Goal: Task Accomplishment & Management: Complete application form

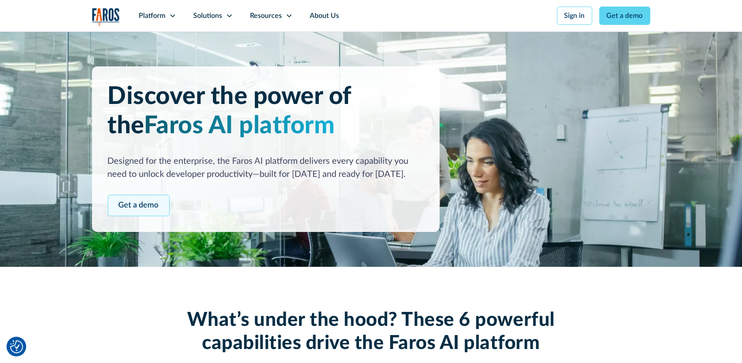
click at [151, 200] on link "Get a demo" at bounding box center [139, 205] width 62 height 21
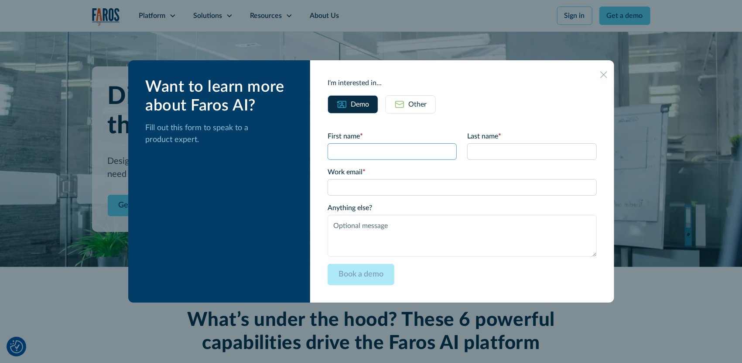
click at [349, 150] on input "First name *" at bounding box center [392, 151] width 129 height 17
type input "[PERSON_NAME]"
click at [485, 153] on input "Last name *" at bounding box center [531, 151] width 129 height 17
type input "mcgraw"
click at [383, 185] on input "Work email *" at bounding box center [462, 187] width 269 height 17
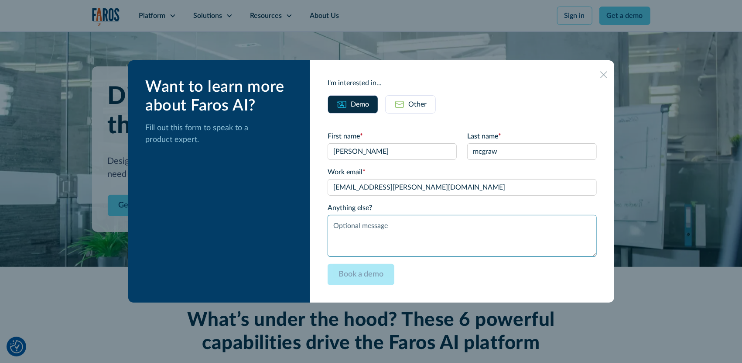
click at [364, 225] on textarea "Anything else?" at bounding box center [462, 236] width 269 height 42
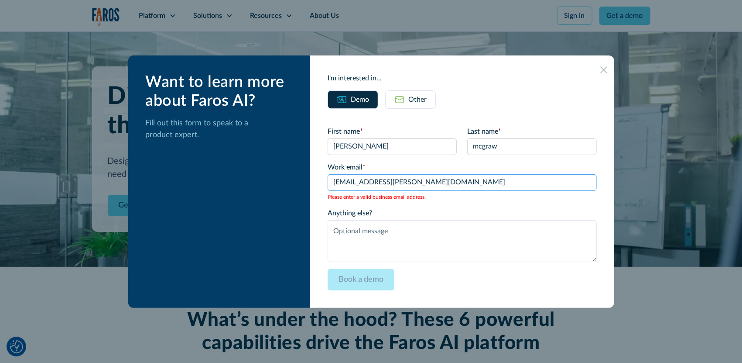
click at [430, 178] on input "[EMAIL_ADDRESS][PERSON_NAME][DOMAIN_NAME]" at bounding box center [462, 182] width 269 height 17
type input "m"
click at [373, 185] on input "juliusmcgr" at bounding box center [462, 182] width 269 height 17
type input "[EMAIL_ADDRESS][DOMAIN_NAME]"
click at [363, 216] on label "Anything else?" at bounding box center [462, 213] width 269 height 10
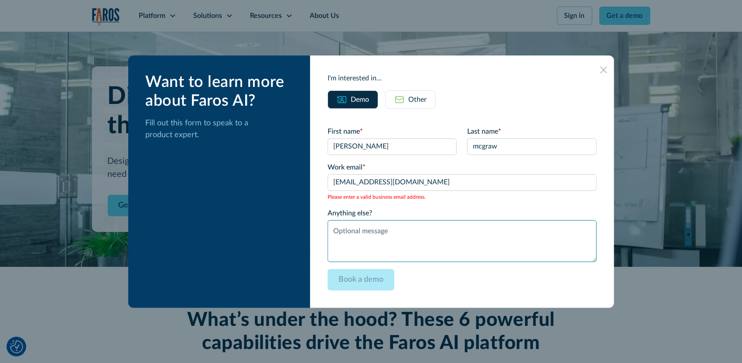
click at [363, 220] on textarea "Anything else?" at bounding box center [462, 241] width 269 height 42
click at [343, 230] on textarea "Anything else?" at bounding box center [462, 241] width 269 height 42
type textarea "aws"
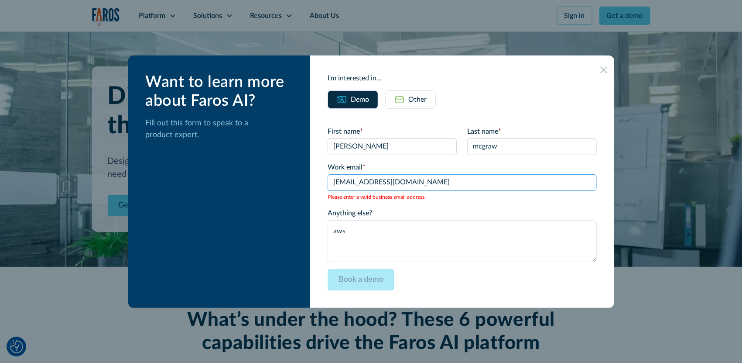
click at [415, 178] on input "[EMAIL_ADDRESS][DOMAIN_NAME]" at bounding box center [462, 182] width 269 height 17
click at [446, 184] on input "[EMAIL_ADDRESS][DOMAIN_NAME]" at bounding box center [462, 182] width 269 height 17
type input "j"
click at [425, 185] on input "mcgrawpressurewashingllc" at bounding box center [462, 182] width 269 height 17
type input "[EMAIL_ADDRESS][DOMAIN_NAME]"
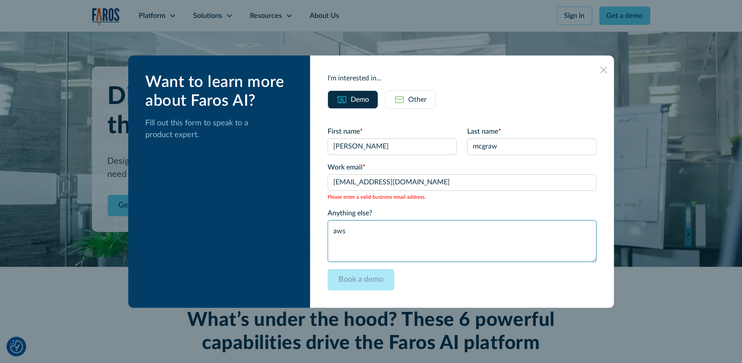
click at [381, 236] on textarea "aws" at bounding box center [462, 241] width 269 height 42
click at [362, 234] on textarea "aws" at bounding box center [462, 241] width 269 height 42
type textarea "a"
type textarea "aws"
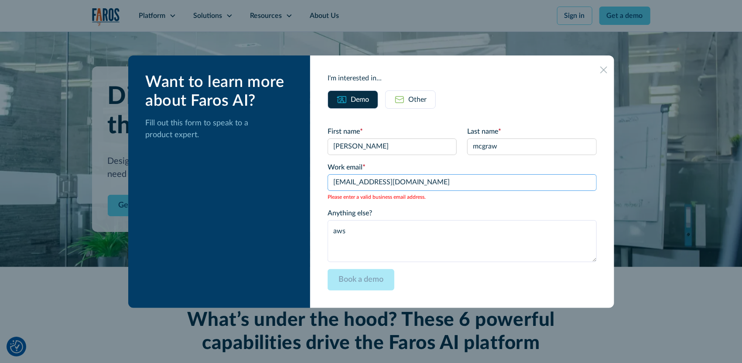
click at [463, 183] on input "[EMAIL_ADDRESS][DOMAIN_NAME]" at bounding box center [462, 182] width 269 height 17
type input "m"
